Goal: Communication & Community: Connect with others

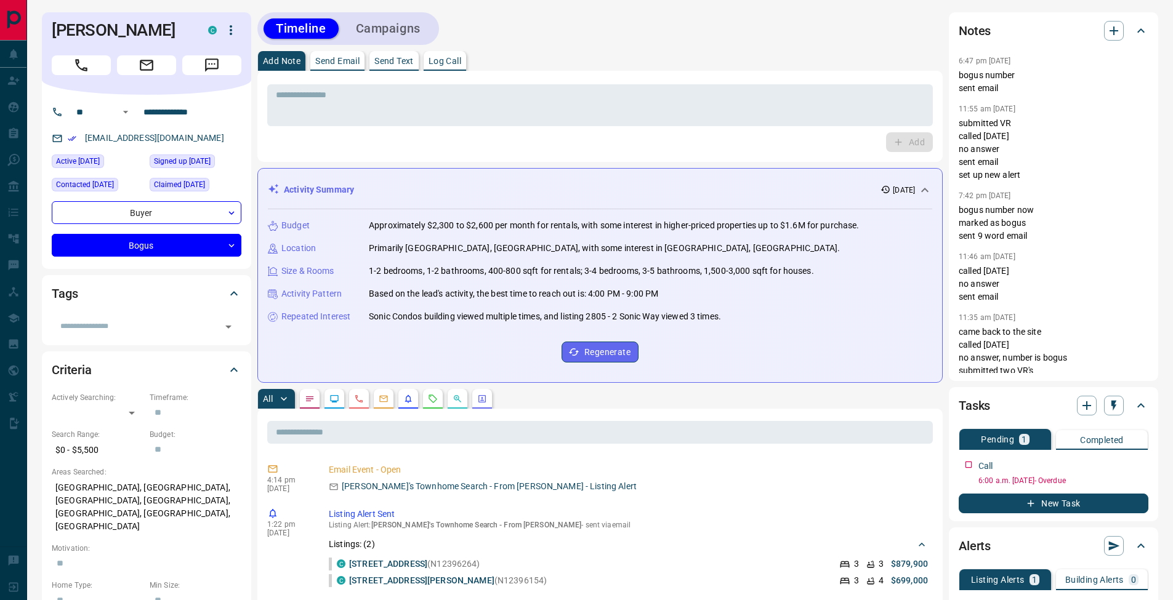
click at [357, 65] on p "Send Email" at bounding box center [337, 61] width 44 height 9
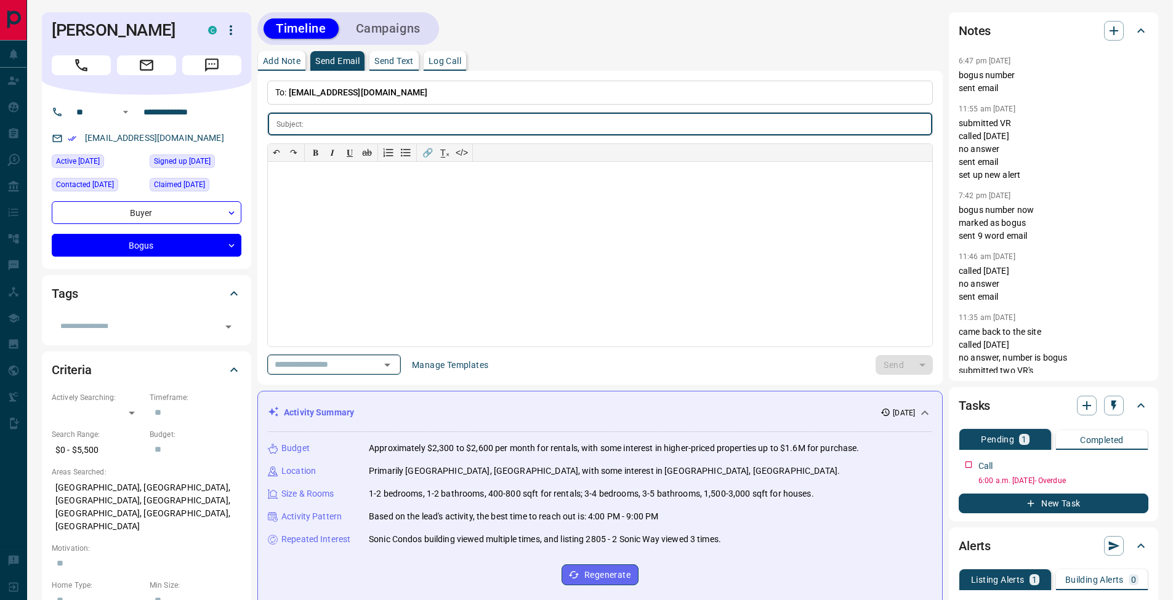
click at [395, 366] on icon "Open" at bounding box center [387, 365] width 15 height 15
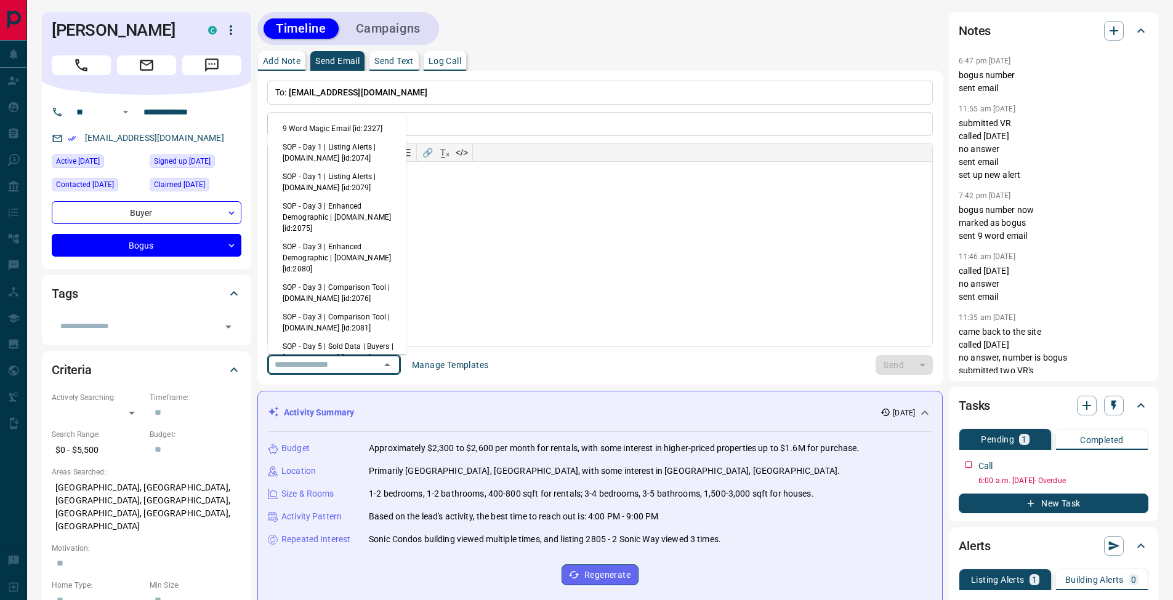
click at [351, 126] on li "9 Word Magic Email [id:2327]" at bounding box center [337, 128] width 139 height 18
type input "*******"
type input "**********"
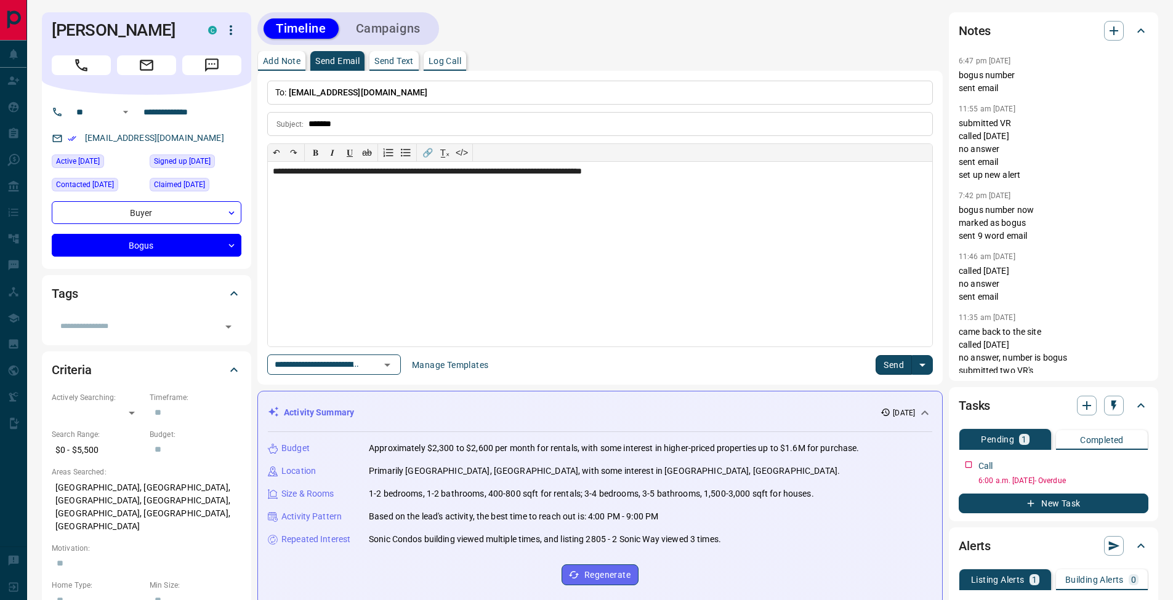
click at [890, 365] on button "Send" at bounding box center [894, 365] width 36 height 20
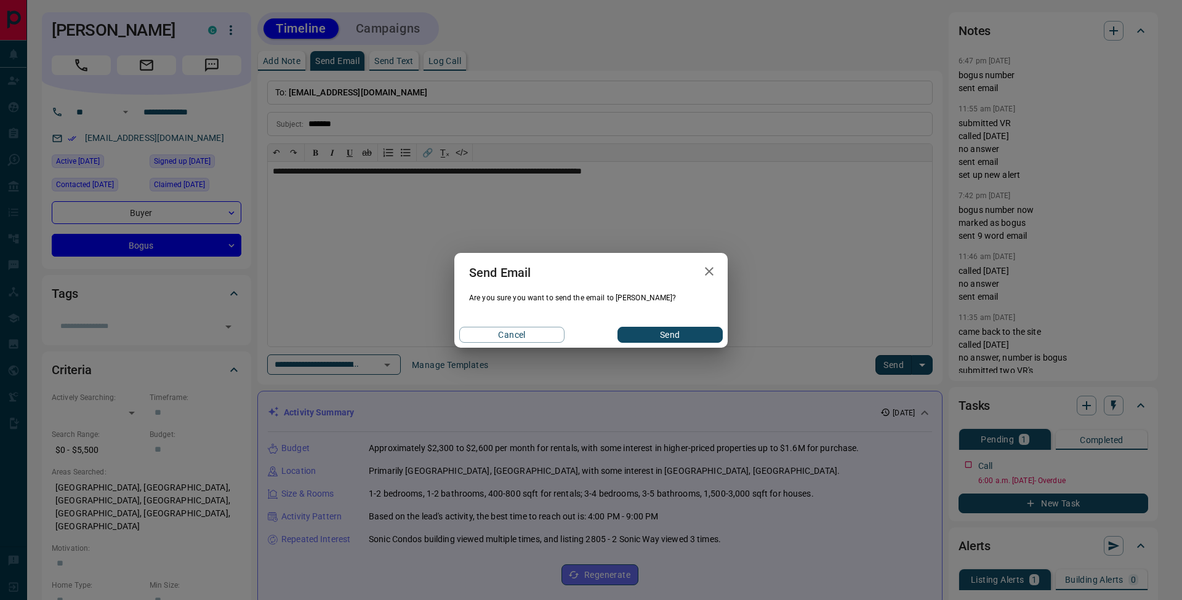
click at [660, 328] on button "Send" at bounding box center [670, 335] width 105 height 16
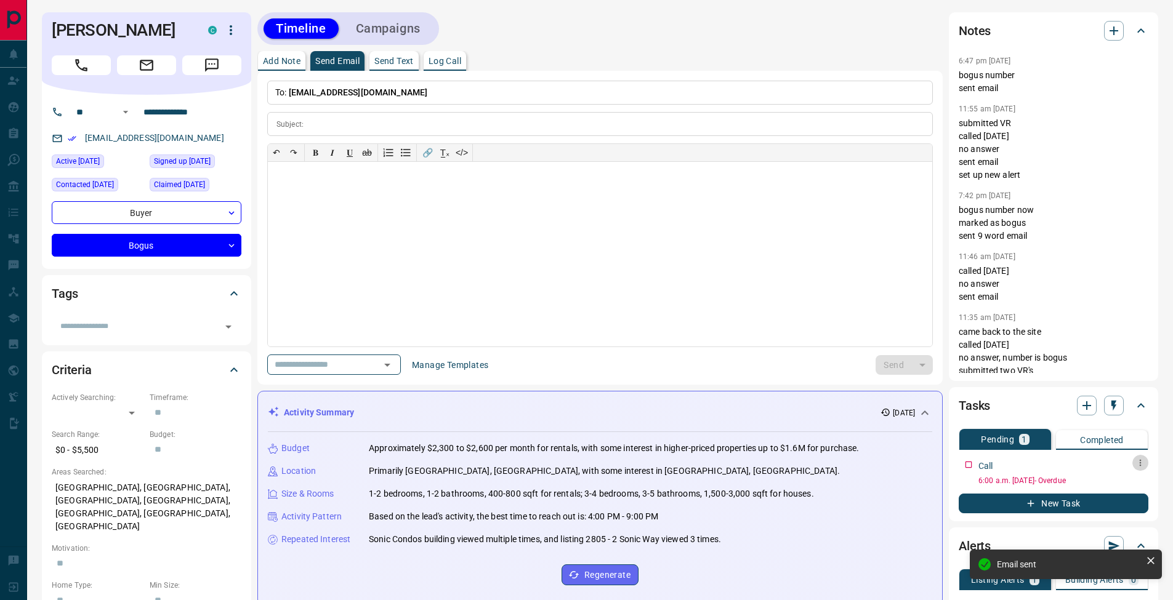
click at [1140, 466] on icon "button" at bounding box center [1141, 463] width 10 height 10
click at [1132, 478] on li "Edit" at bounding box center [1121, 486] width 54 height 18
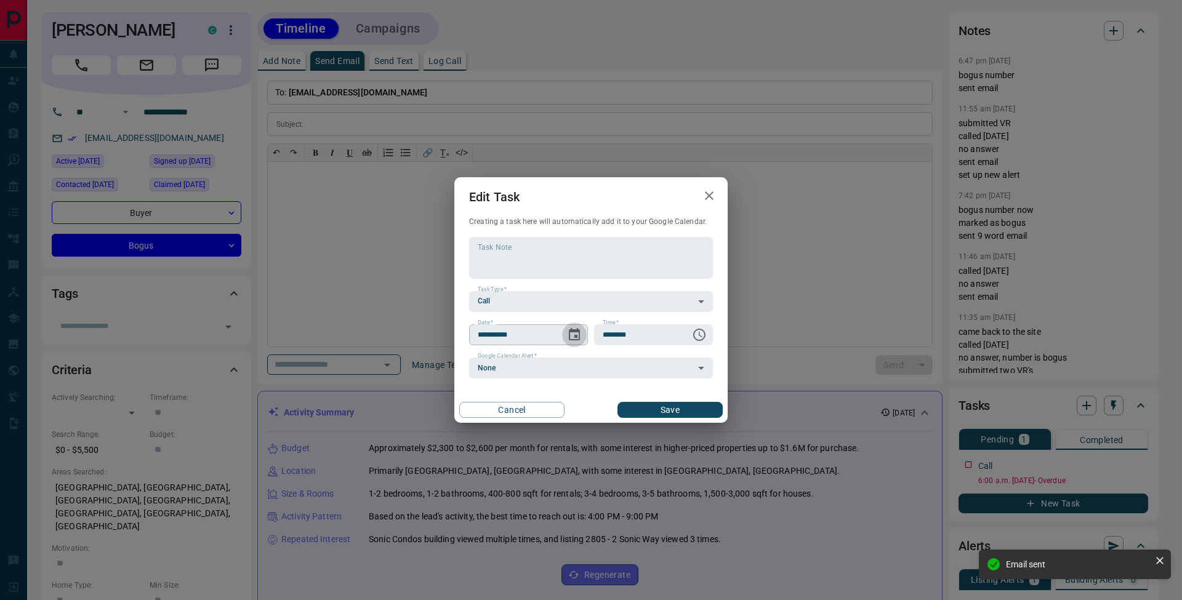
click at [581, 336] on icon "Choose date, selected date is Sep 11, 2025" at bounding box center [574, 335] width 15 height 15
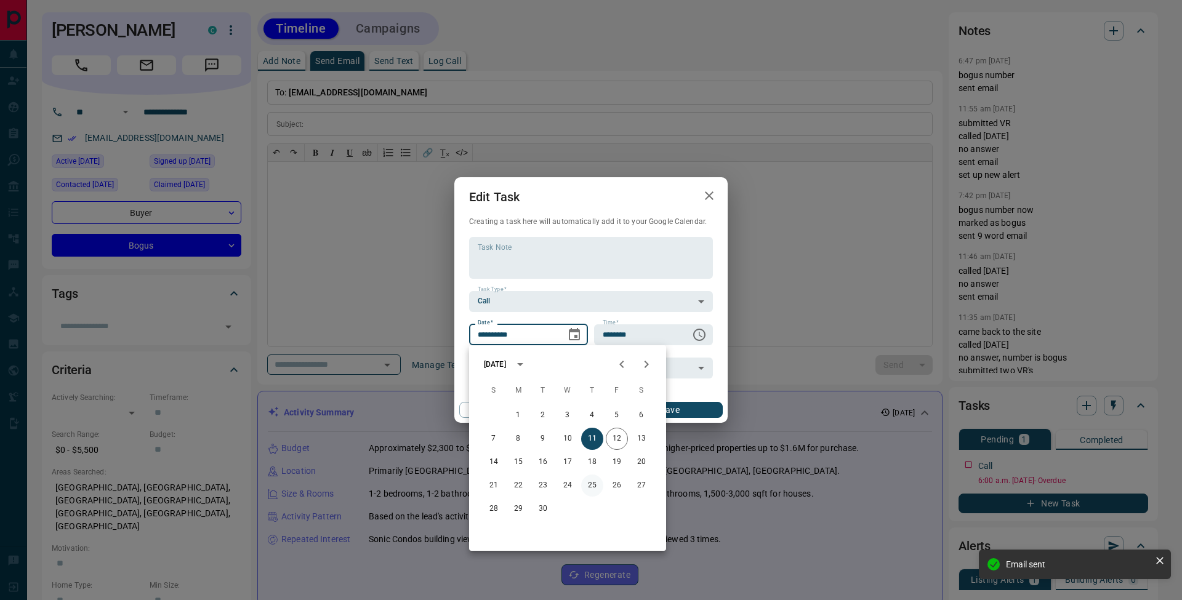
click at [595, 486] on button "25" at bounding box center [592, 486] width 22 height 22
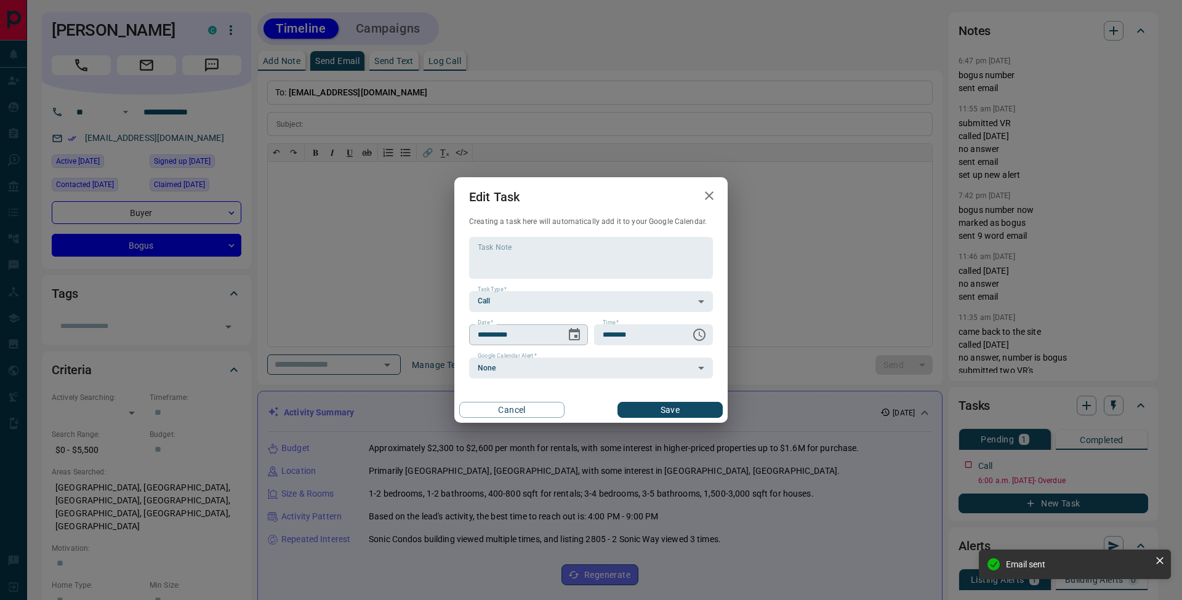
click at [571, 339] on icon "Choose date, selected date is Sep 25, 2025" at bounding box center [574, 334] width 11 height 12
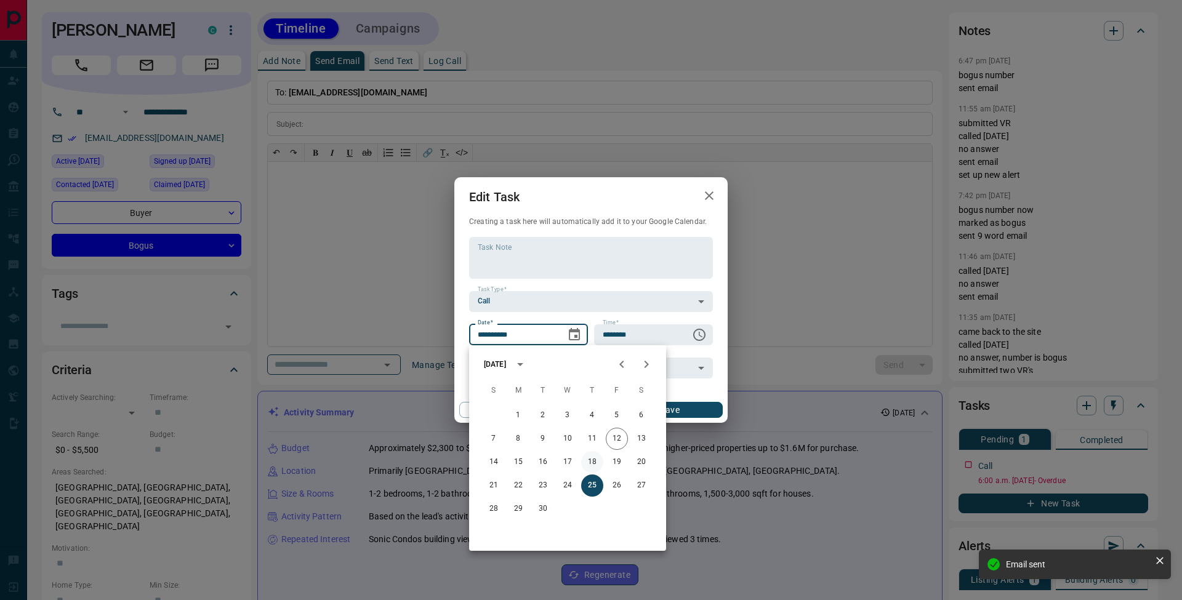
click at [591, 457] on button "18" at bounding box center [592, 462] width 22 height 22
type input "**********"
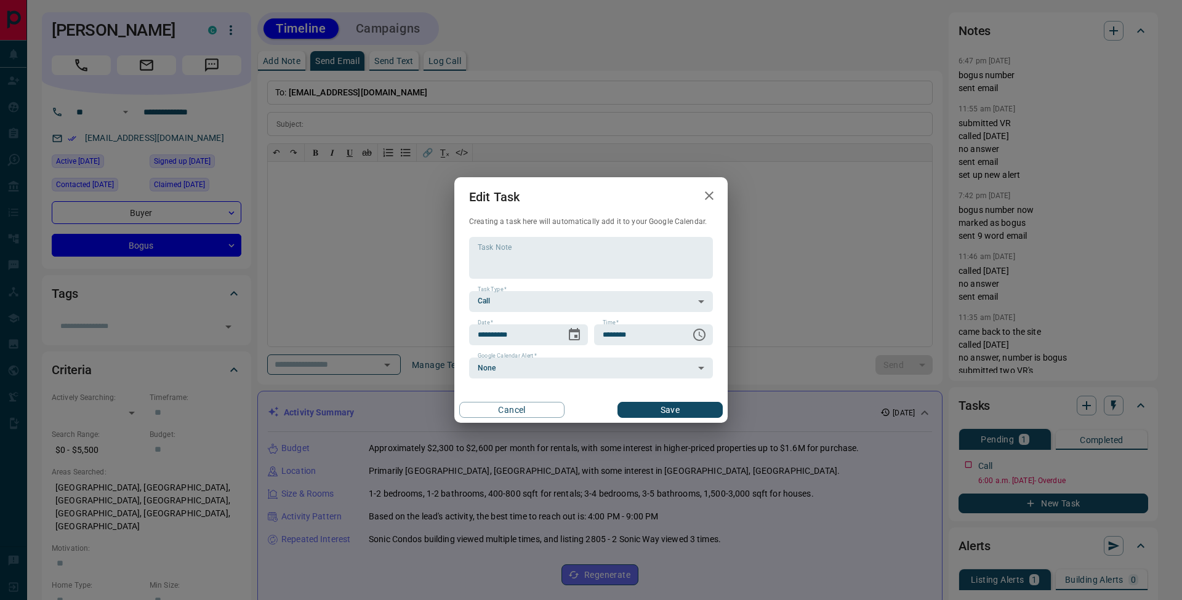
click at [680, 409] on button "Save" at bounding box center [670, 410] width 105 height 16
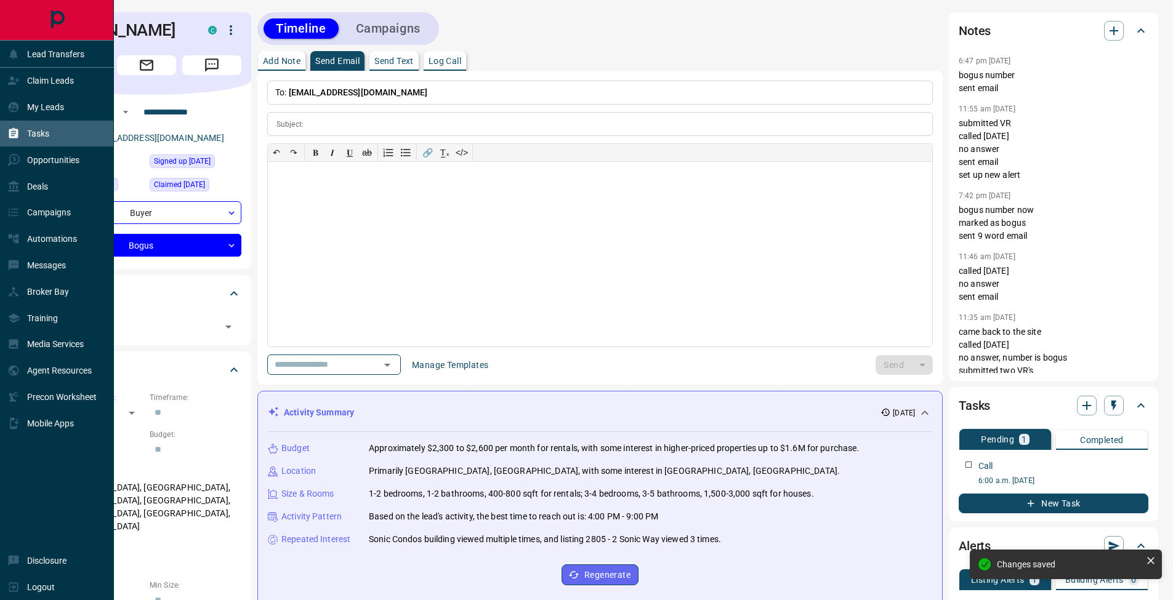
click at [19, 133] on icon at bounding box center [13, 133] width 12 height 12
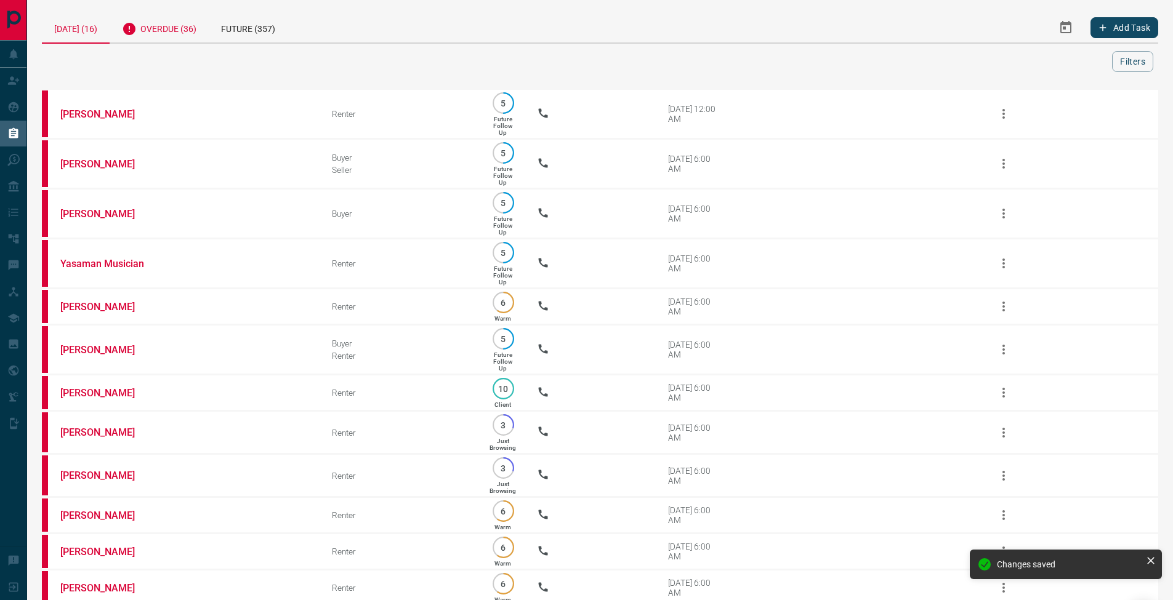
click at [178, 27] on div "Overdue (36)" at bounding box center [159, 27] width 99 height 30
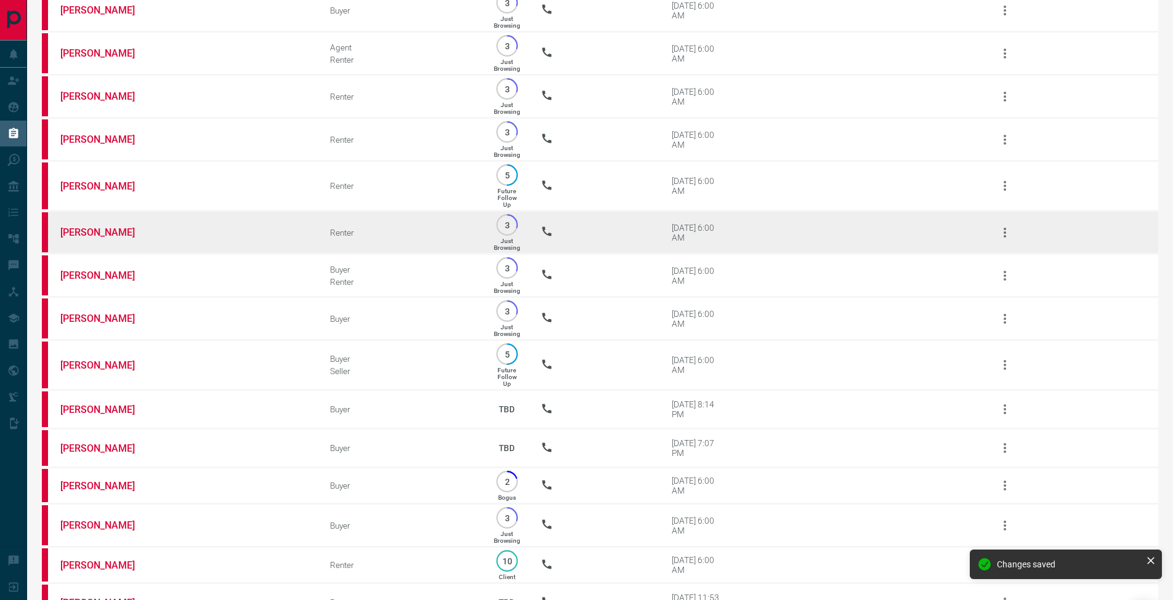
scroll to position [1235, 0]
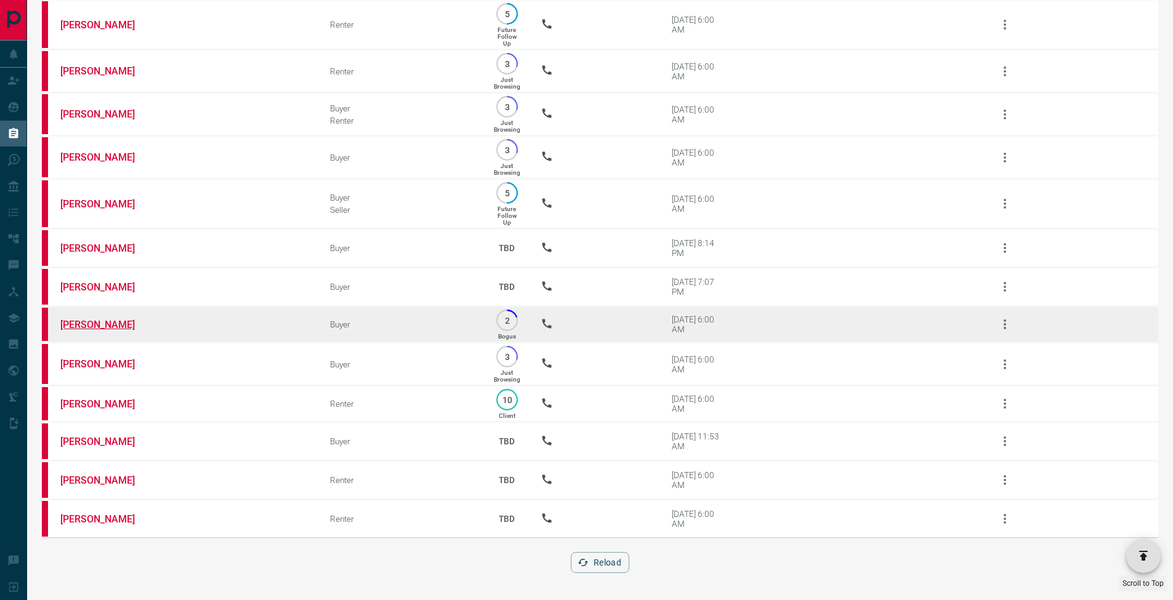
click at [68, 323] on link "[PERSON_NAME]" at bounding box center [106, 325] width 92 height 12
